Goal: Navigation & Orientation: Find specific page/section

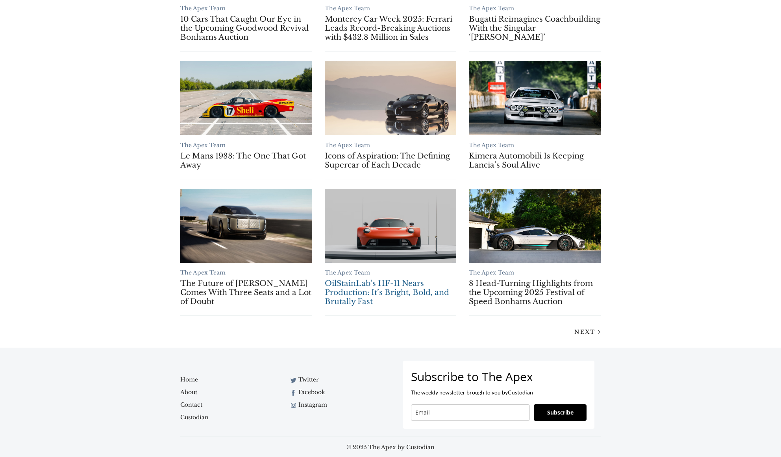
scroll to position [538, 0]
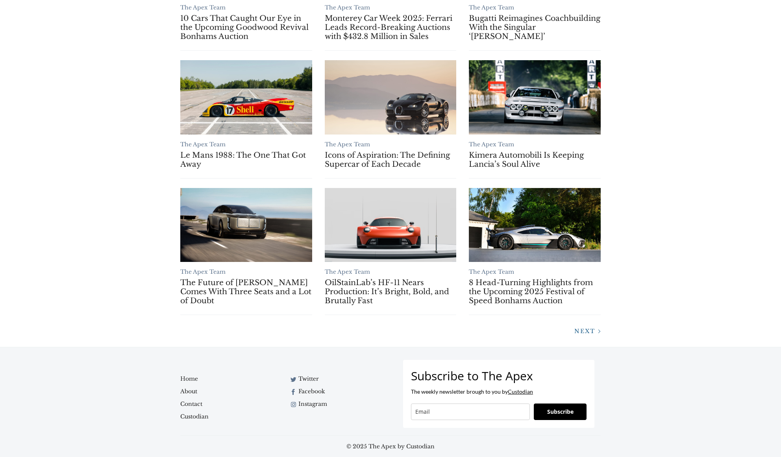
click at [584, 331] on span "Next" at bounding box center [584, 331] width 21 height 7
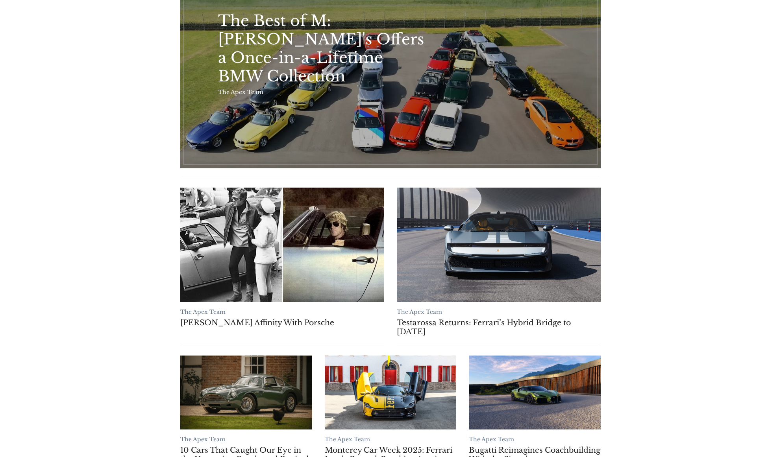
scroll to position [91, 0]
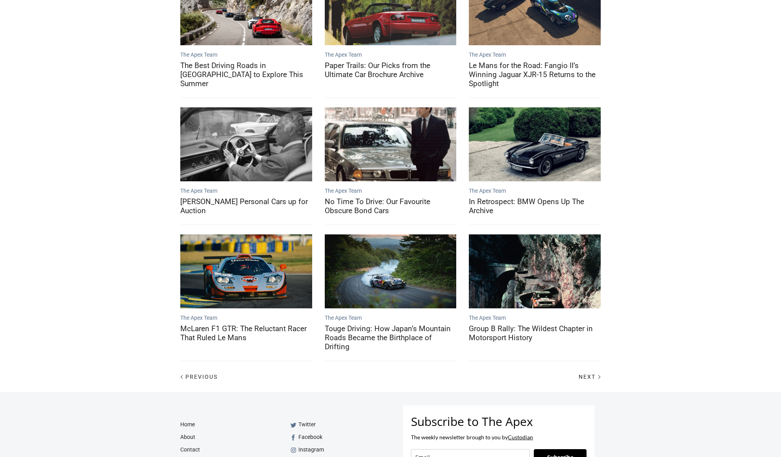
scroll to position [240, 0]
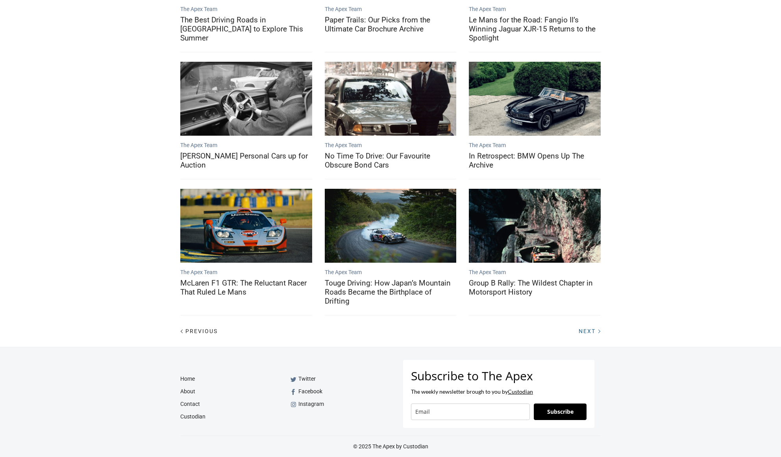
click at [589, 328] on link "Next" at bounding box center [586, 330] width 28 height 7
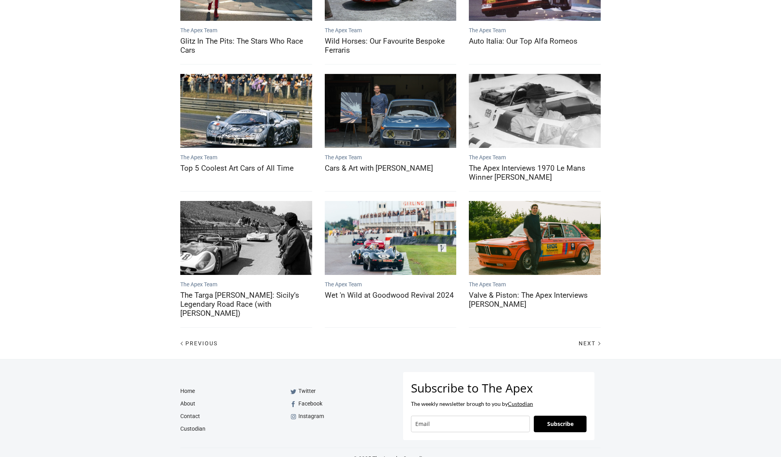
scroll to position [231, 0]
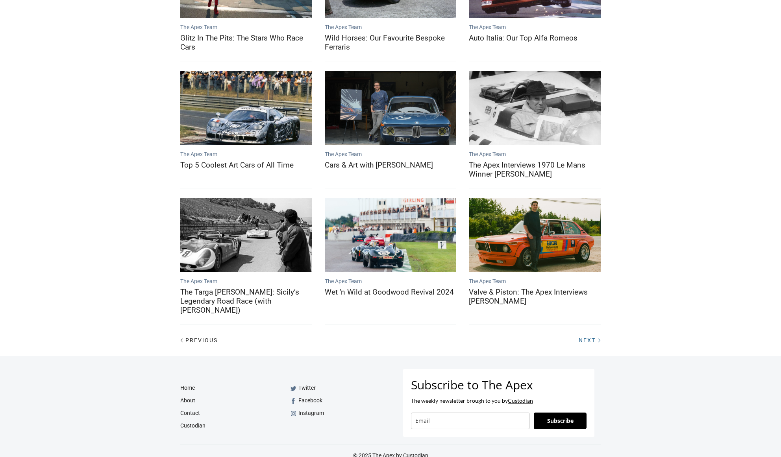
click at [588, 337] on span "Next" at bounding box center [586, 340] width 17 height 6
